Goal: Information Seeking & Learning: Understand process/instructions

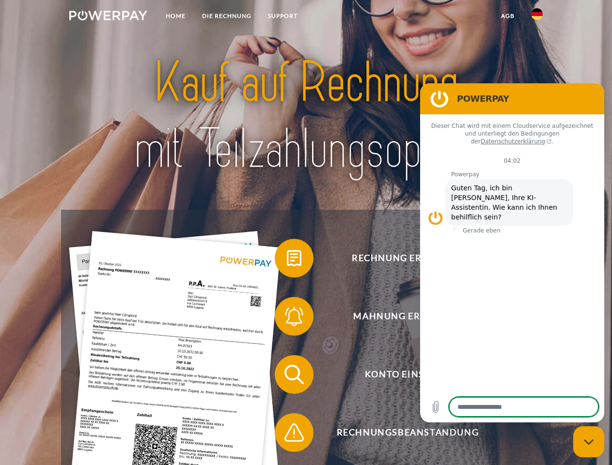
click at [108, 17] on img at bounding box center [108, 16] width 78 height 10
click at [537, 17] on img at bounding box center [537, 14] width 12 height 12
click at [507, 16] on link "agb" at bounding box center [508, 15] width 30 height 17
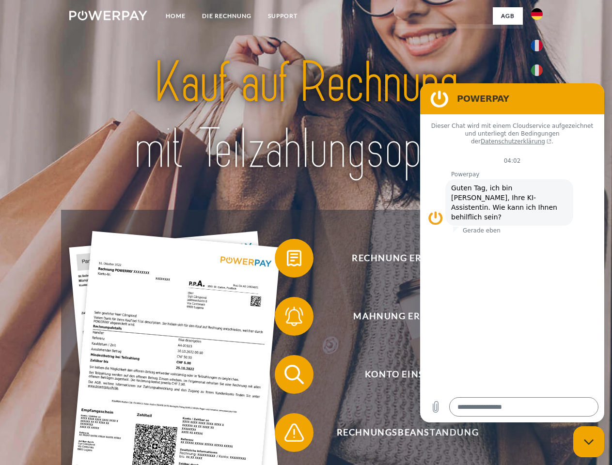
click at [287, 260] on span at bounding box center [279, 258] width 48 height 48
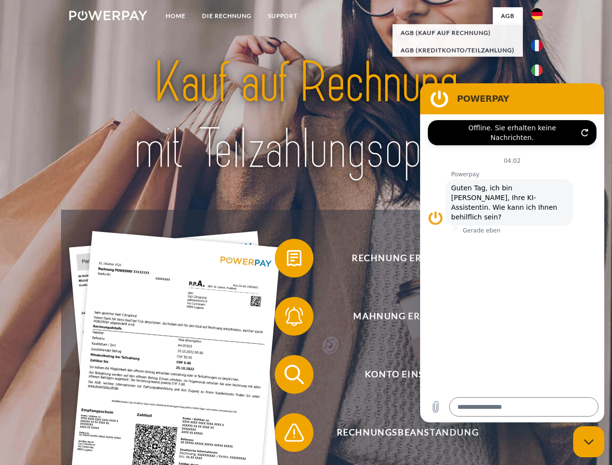
click at [287, 318] on div "Rechnung erhalten? Mahnung erhalten? Konto einsehen" at bounding box center [306, 404] width 490 height 388
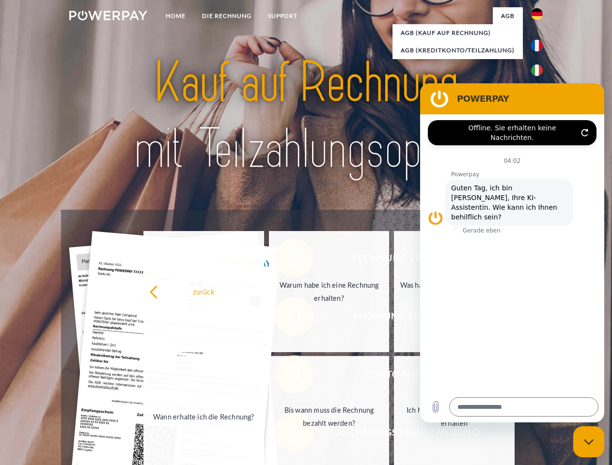
click at [287, 377] on link "Bis wann muss die Rechnung bezahlt werden?" at bounding box center [329, 416] width 121 height 121
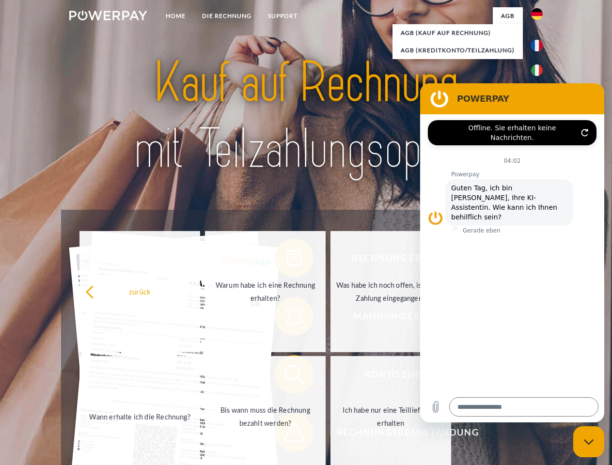
click at [287, 435] on span at bounding box center [279, 433] width 48 height 48
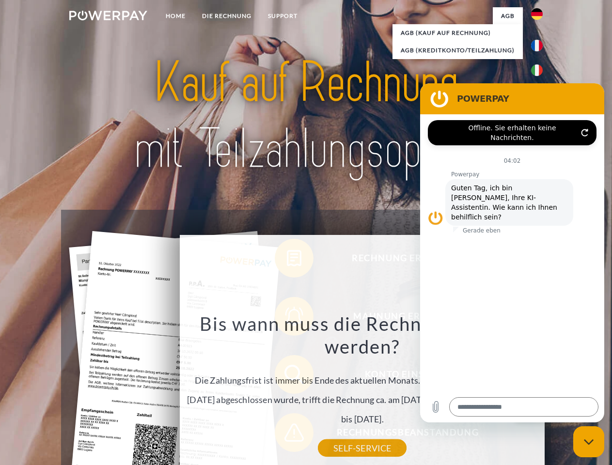
click at [589, 442] on icon "Messaging-Fenster schließen" at bounding box center [589, 442] width 10 height 6
type textarea "*"
